Goal: Contribute content: Add original content to the website for others to see

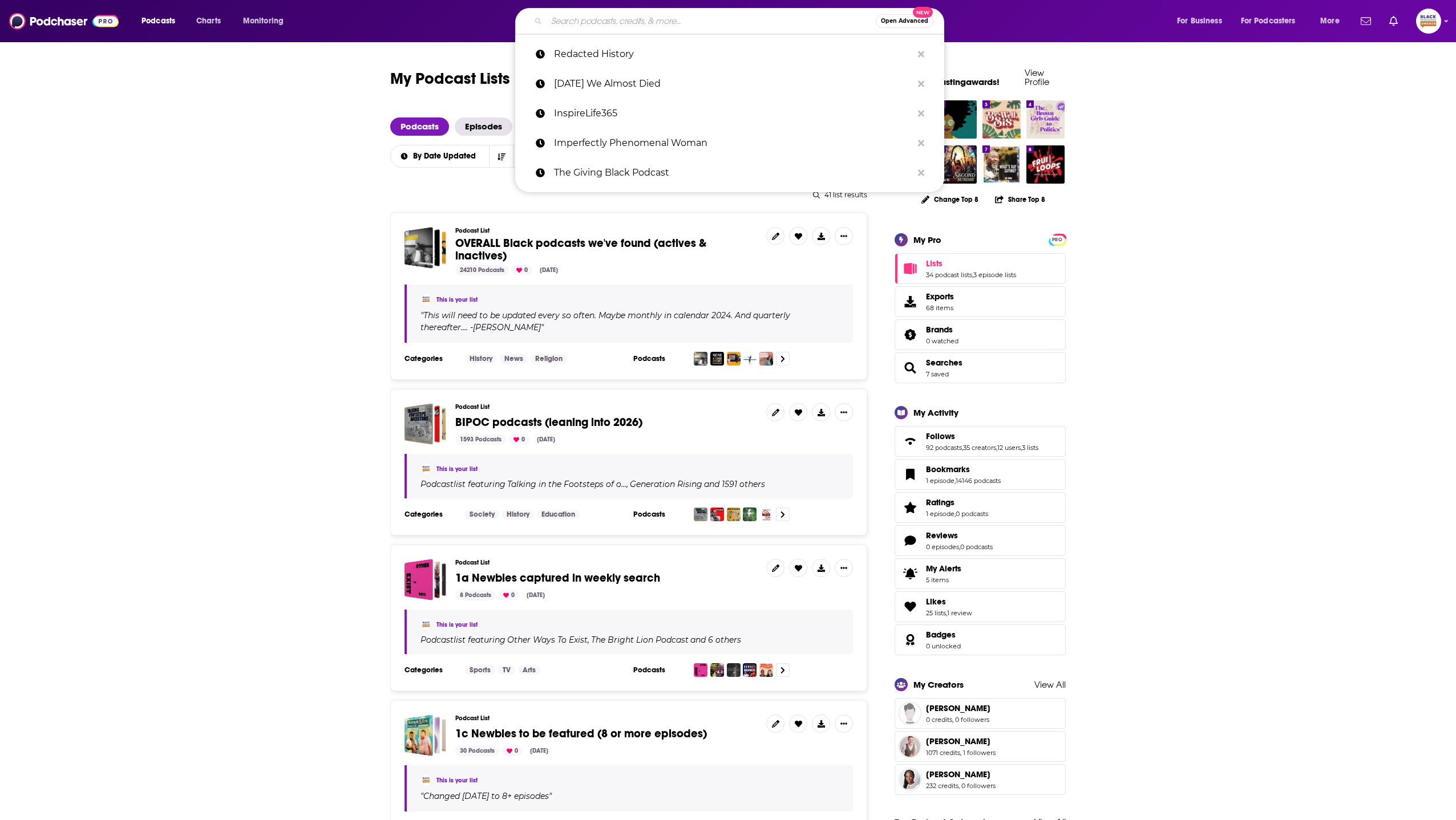
click at [603, 20] on input "Search podcasts, credits, & more..." at bounding box center [711, 21] width 329 height 19
paste input "Lullaby: The Fear Podcas"
type input "Lullaby: The Fear Podcas"
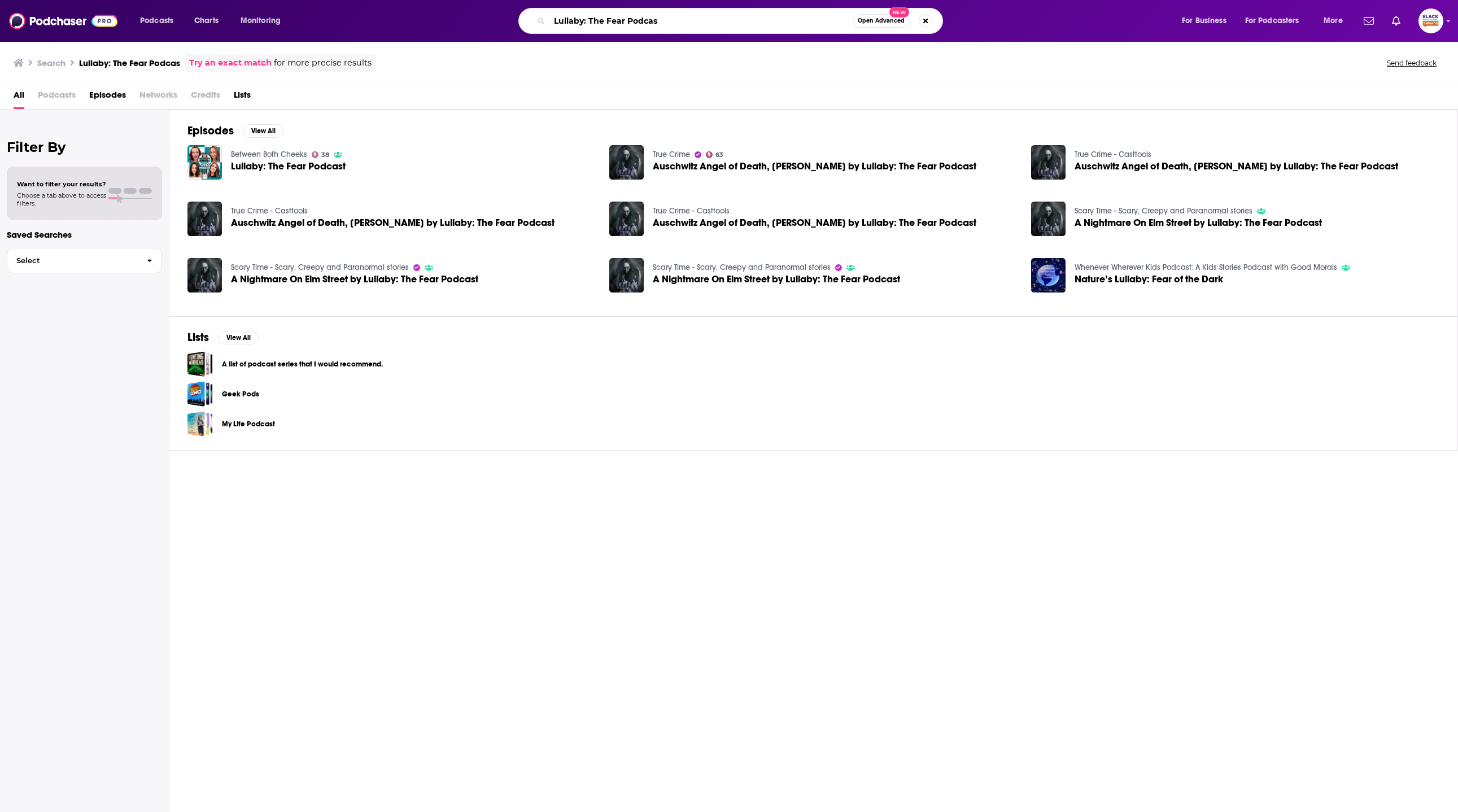
click at [693, 20] on input "Lullaby: The Fear Podcas" at bounding box center [701, 21] width 303 height 18
type input "Lullaby: The Fear Podcast"
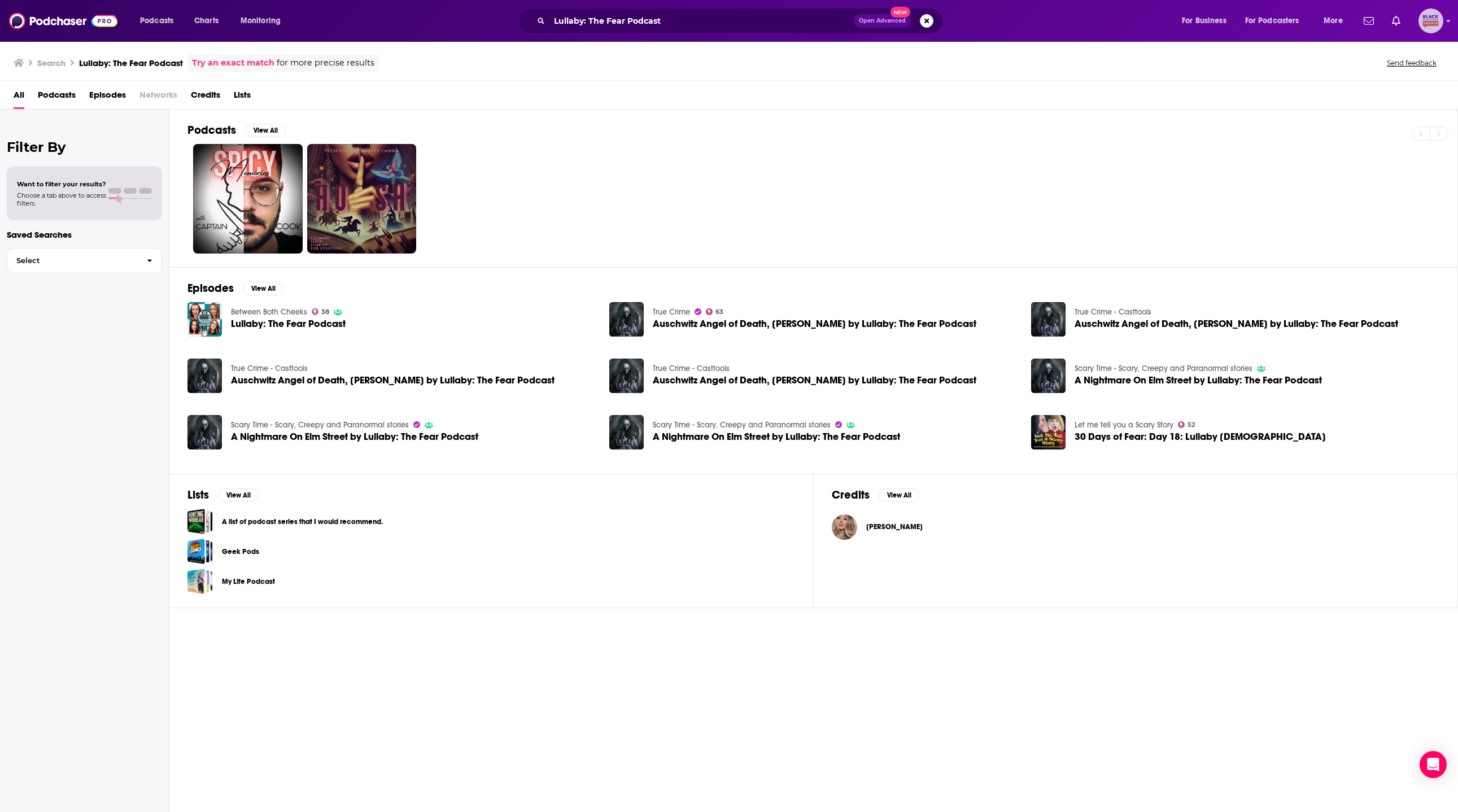
click at [1441, 21] on icon "Show profile menu" at bounding box center [1449, 21] width 4 height 2
click at [1397, 150] on link "Add a Podcast" at bounding box center [1389, 160] width 108 height 23
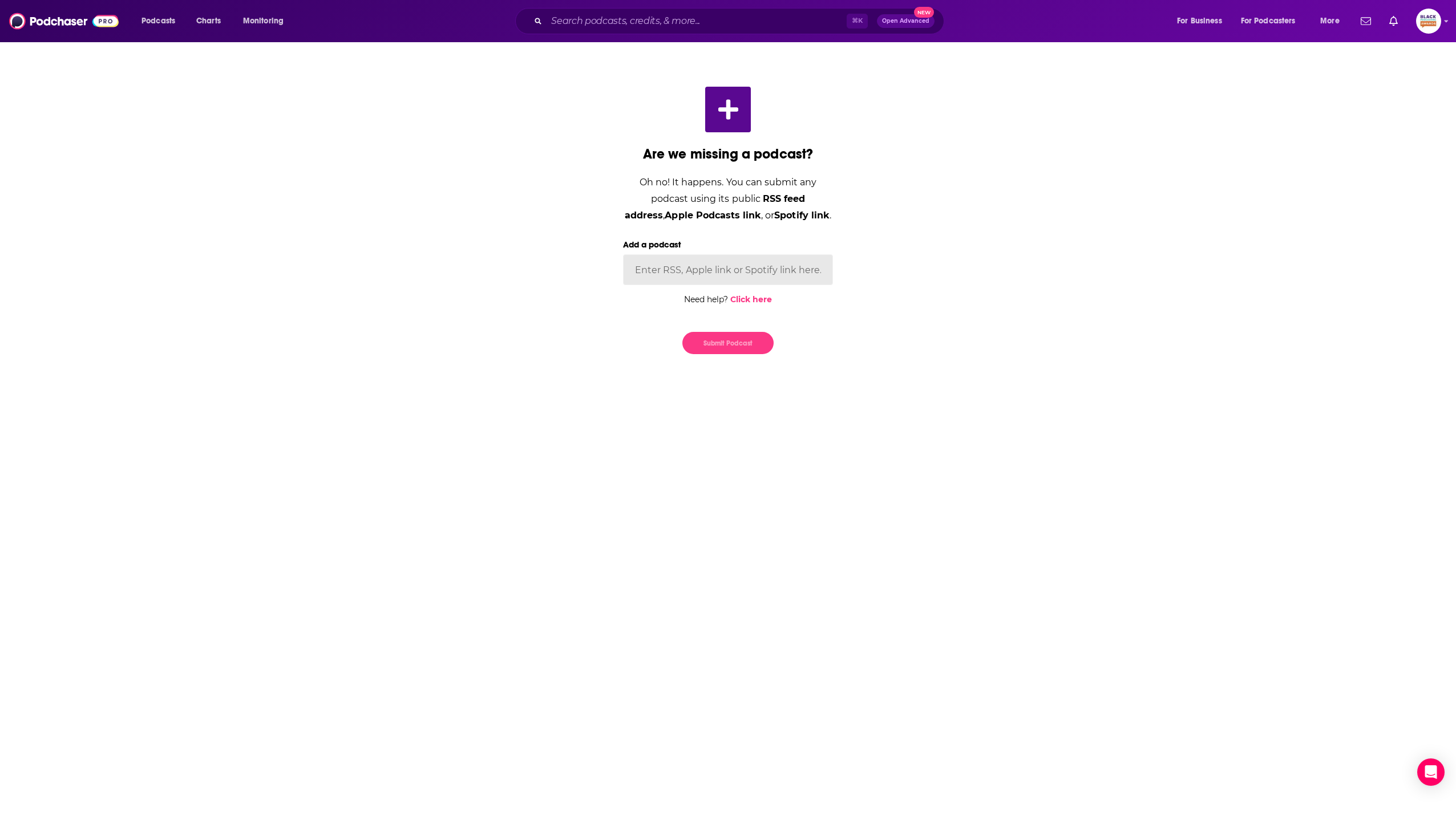
click at [694, 270] on input "Add a podcast" at bounding box center [728, 270] width 210 height 31
paste input "[URL][DOMAIN_NAME]"
type input "[URL][DOMAIN_NAME]"
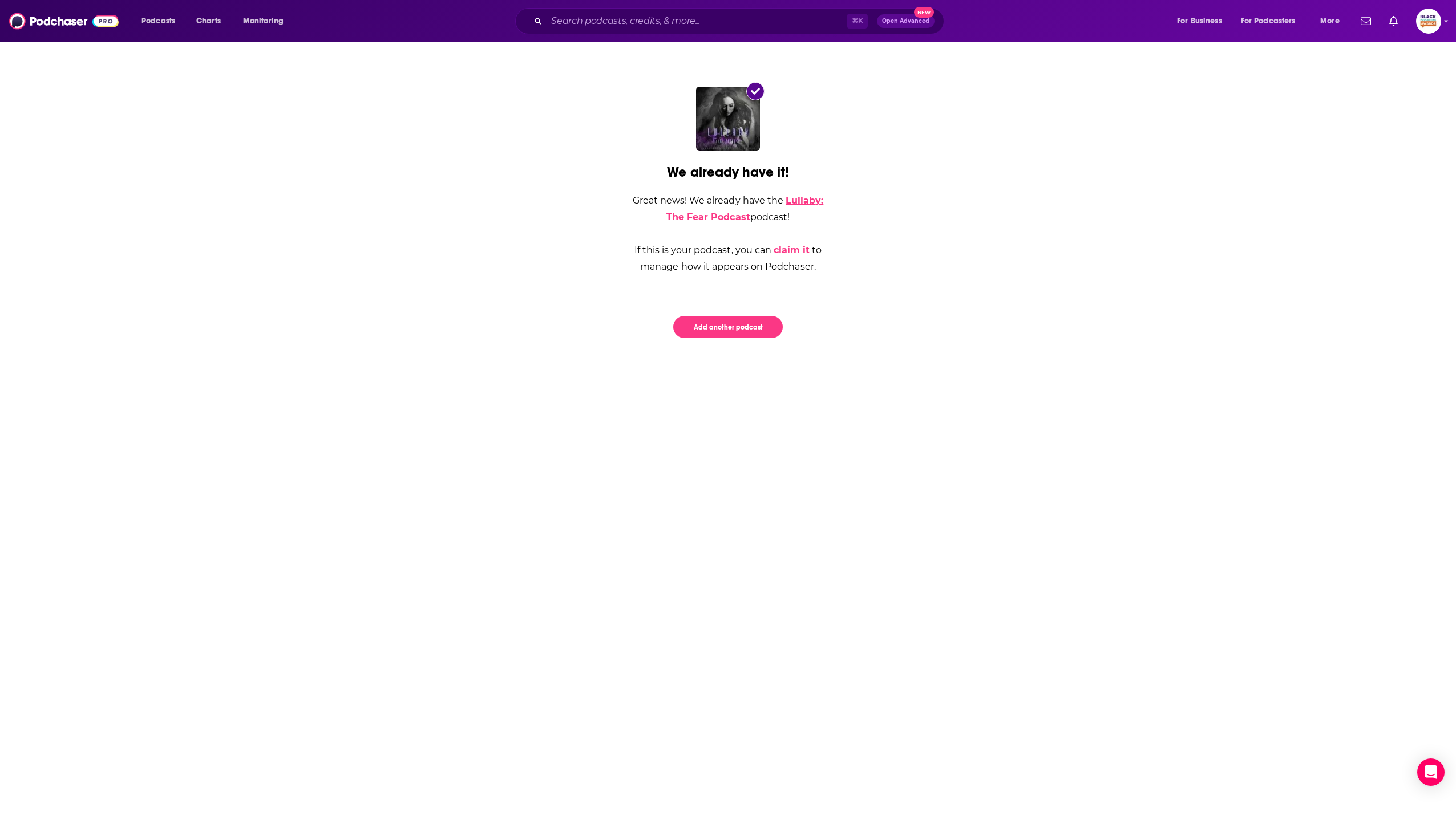
click at [711, 221] on link "Lullaby: The Fear Podcast" at bounding box center [744, 209] width 157 height 27
drag, startPoint x: 615, startPoint y: 47, endPoint x: 614, endPoint y: 27, distance: 20.0
click at [615, 47] on div "We already have it! Great news! We already have the Lullaby: The Fear Podcast p…" at bounding box center [728, 212] width 730 height 342
click at [613, 26] on input "Search podcasts, credits, & more..." at bounding box center [697, 21] width 300 height 19
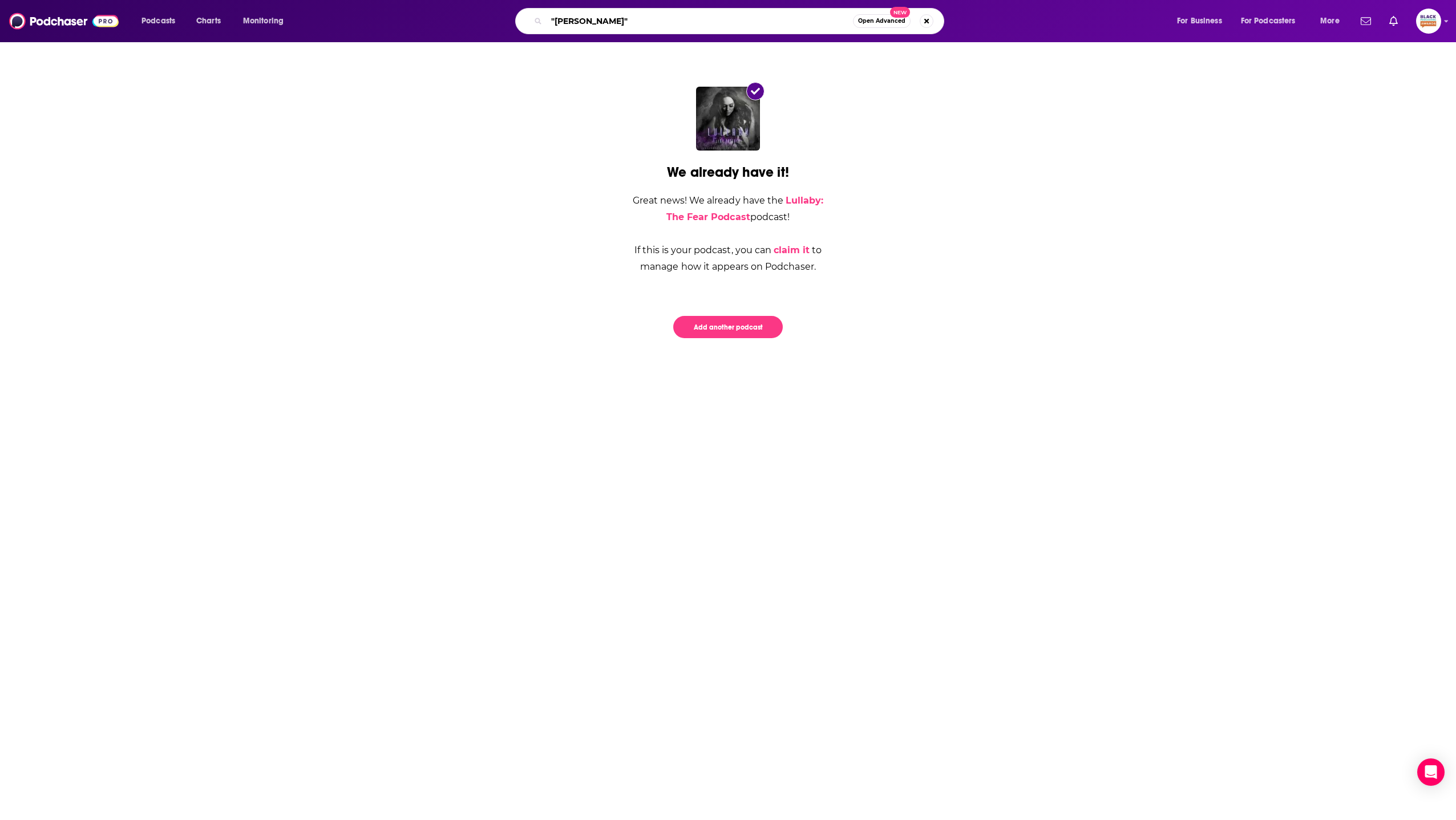
type input ""[PERSON_NAME]""
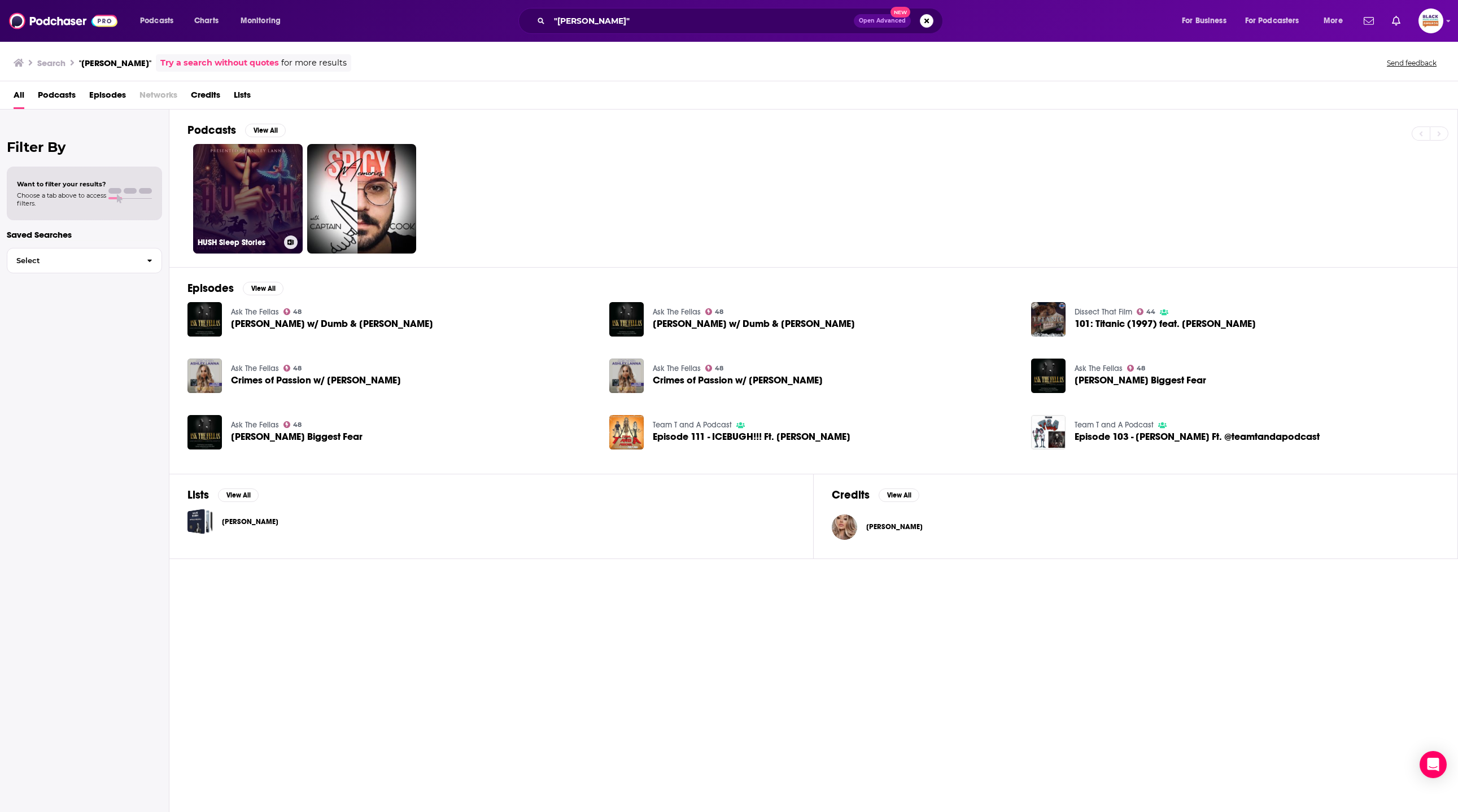
click at [233, 182] on link "HUSH Sleep Stories" at bounding box center [247, 198] width 110 height 109
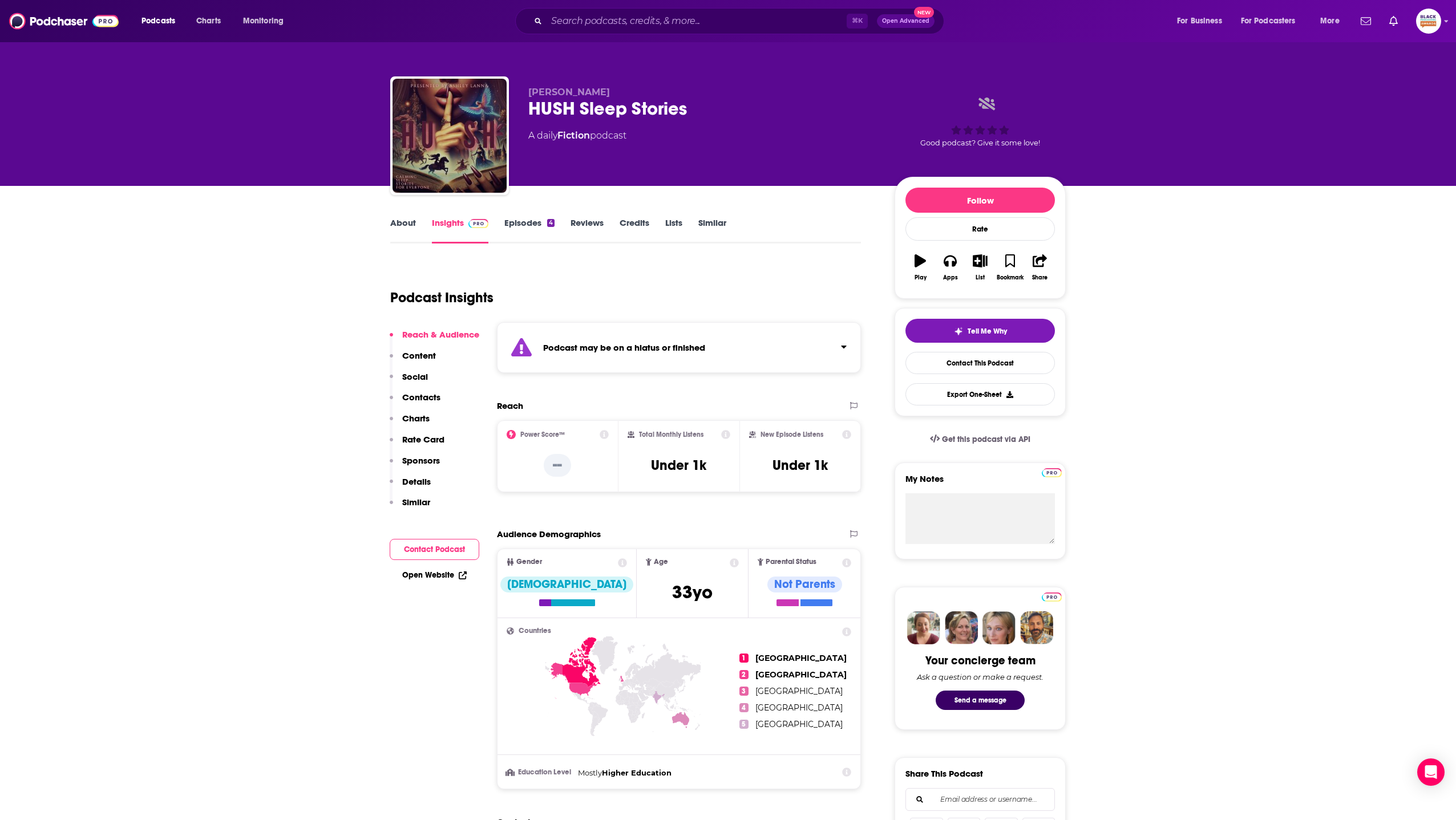
click at [771, 351] on div "Podcast may be on a hiatus or finished" at bounding box center [679, 347] width 364 height 51
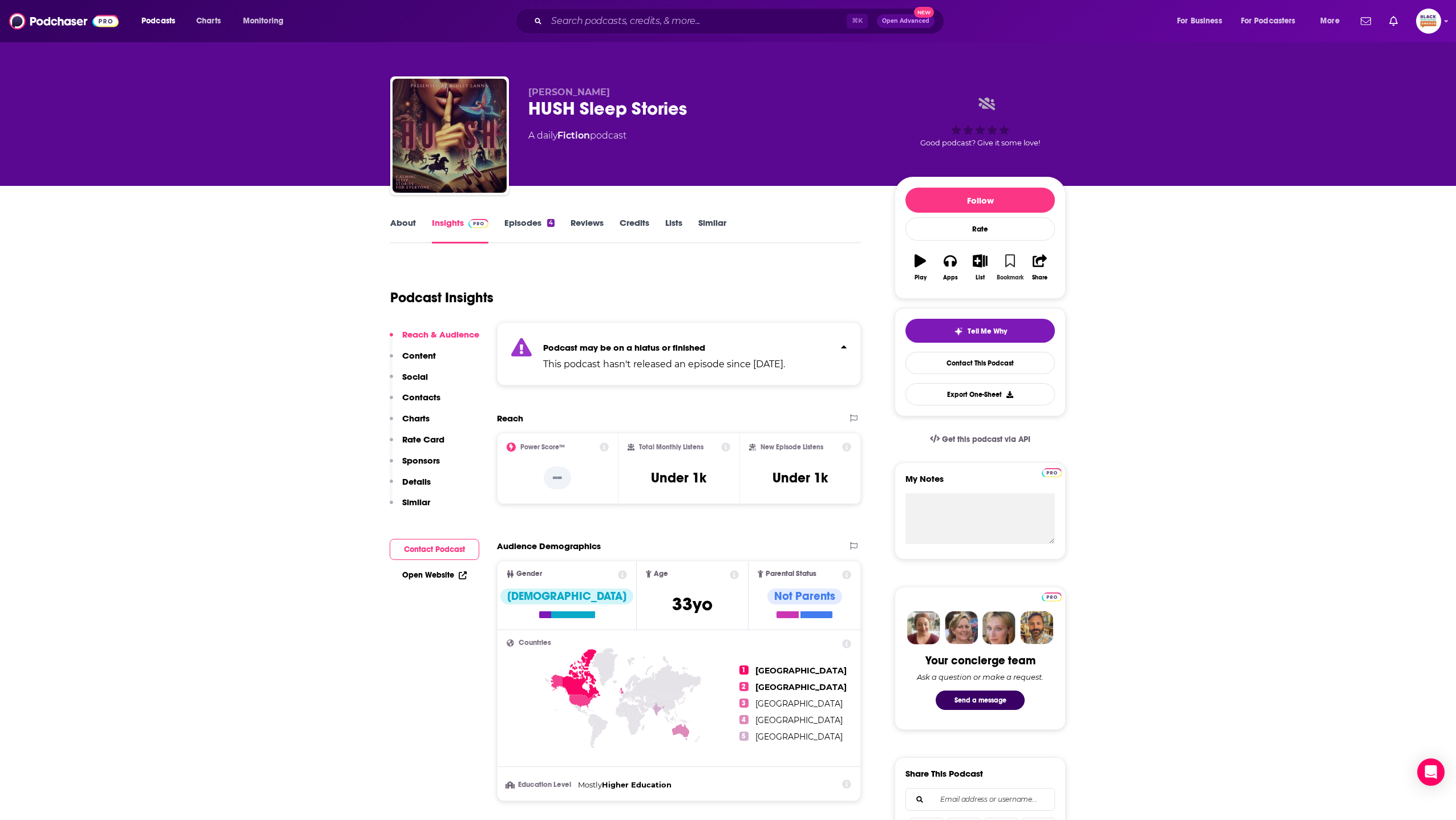
click at [1006, 264] on icon "button" at bounding box center [1010, 260] width 10 height 13
click at [985, 269] on button "List" at bounding box center [980, 267] width 30 height 41
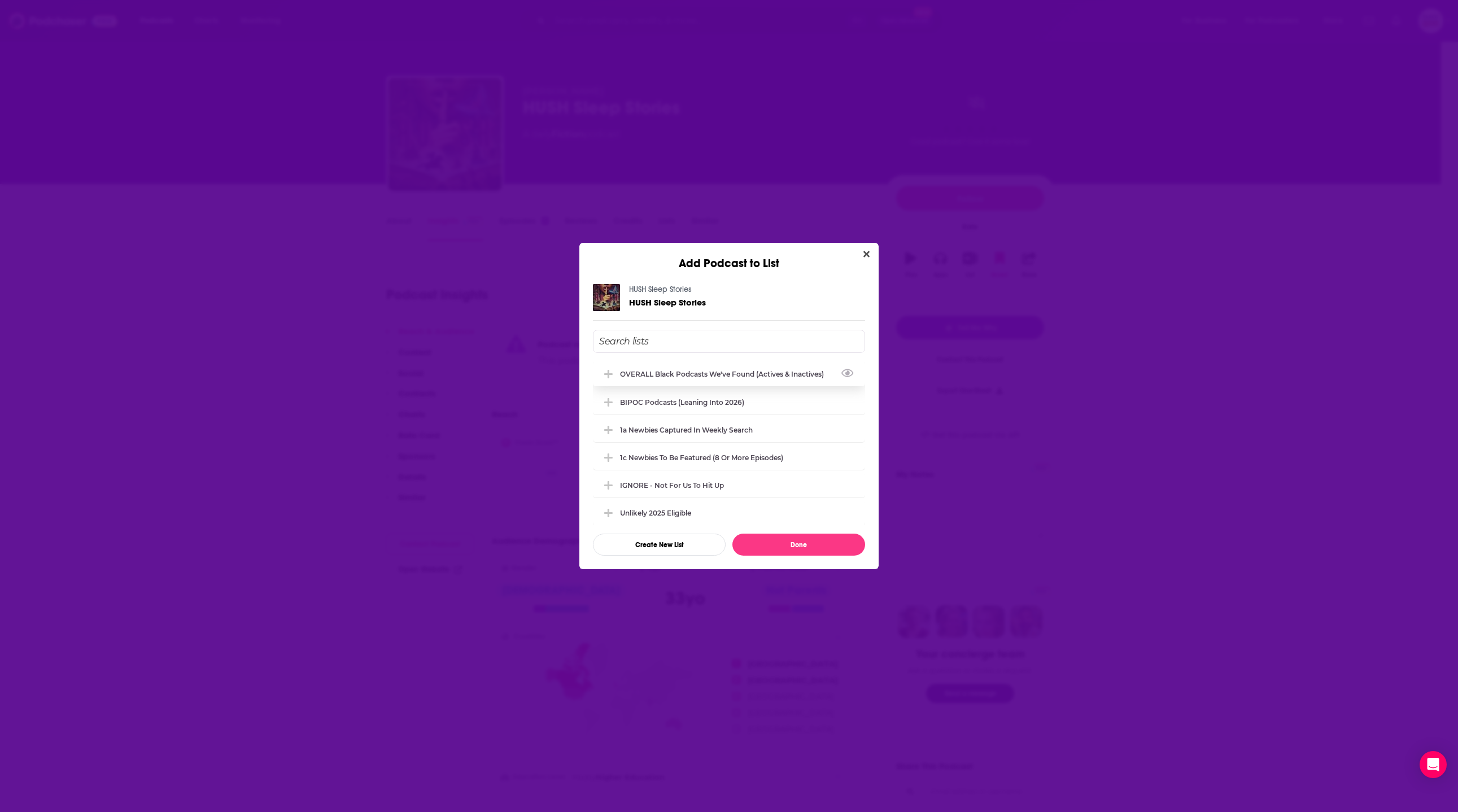
click at [728, 374] on div "OVERALL Black podcasts we've found (actives & inactives)" at bounding box center [725, 374] width 211 height 8
click at [795, 543] on button "Done" at bounding box center [799, 544] width 133 height 22
